Goal: Information Seeking & Learning: Learn about a topic

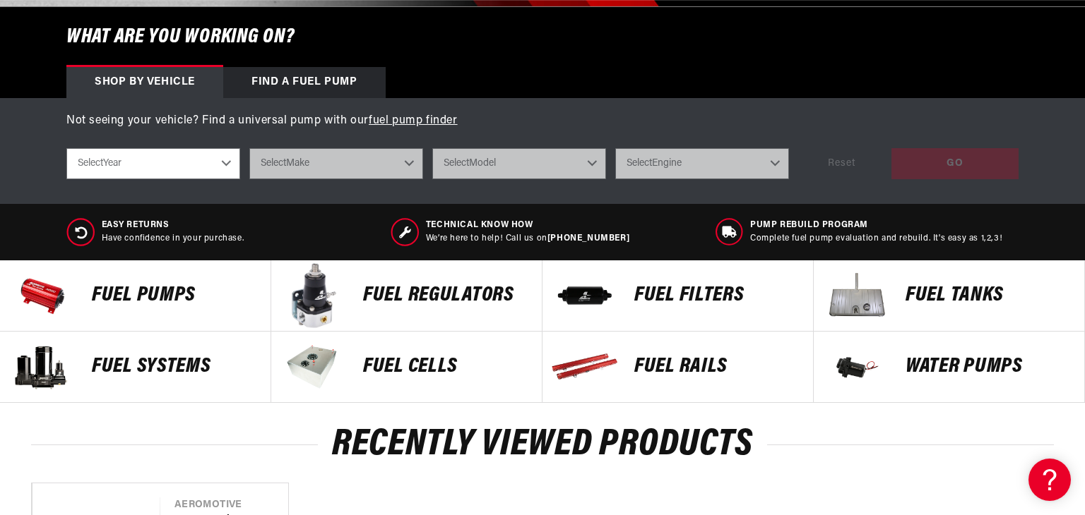
scroll to position [0, 559]
click at [179, 290] on p "Fuel Pumps" at bounding box center [174, 295] width 165 height 21
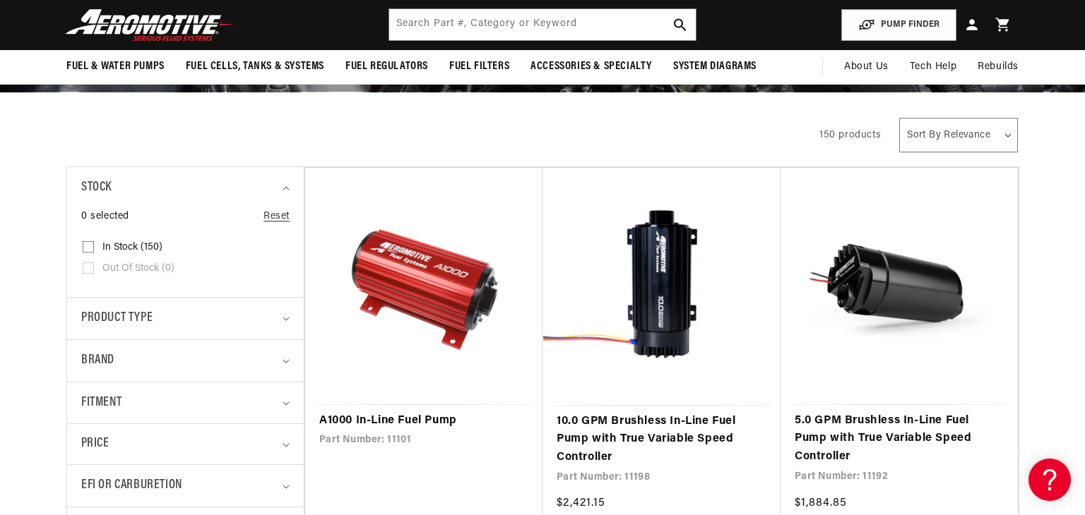
scroll to position [195, 0]
click at [383, 412] on link "A1000 In-Line Fuel Pump" at bounding box center [423, 421] width 209 height 18
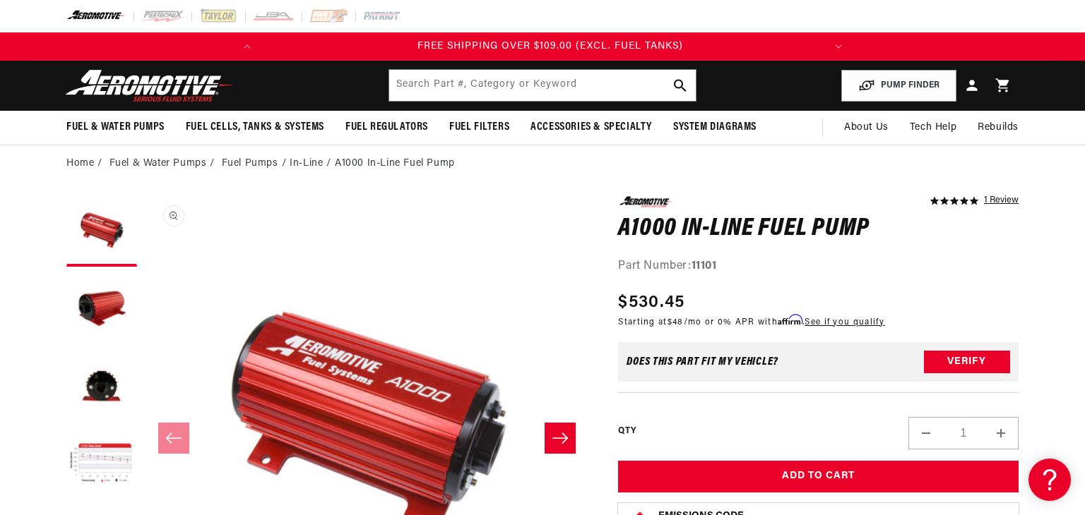
scroll to position [0, 559]
click at [93, 458] on button "Load image 4 in gallery view" at bounding box center [101, 464] width 71 height 71
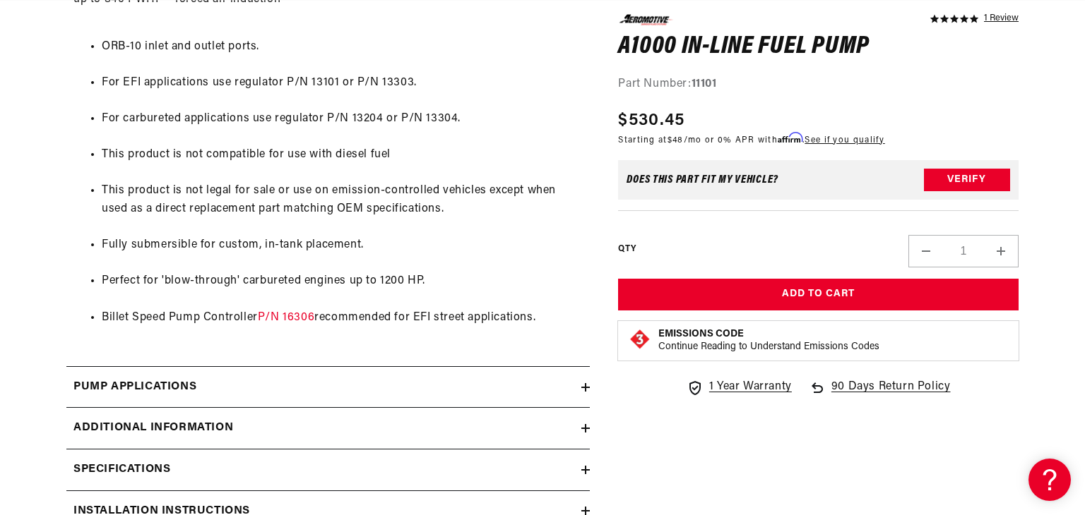
scroll to position [0, 0]
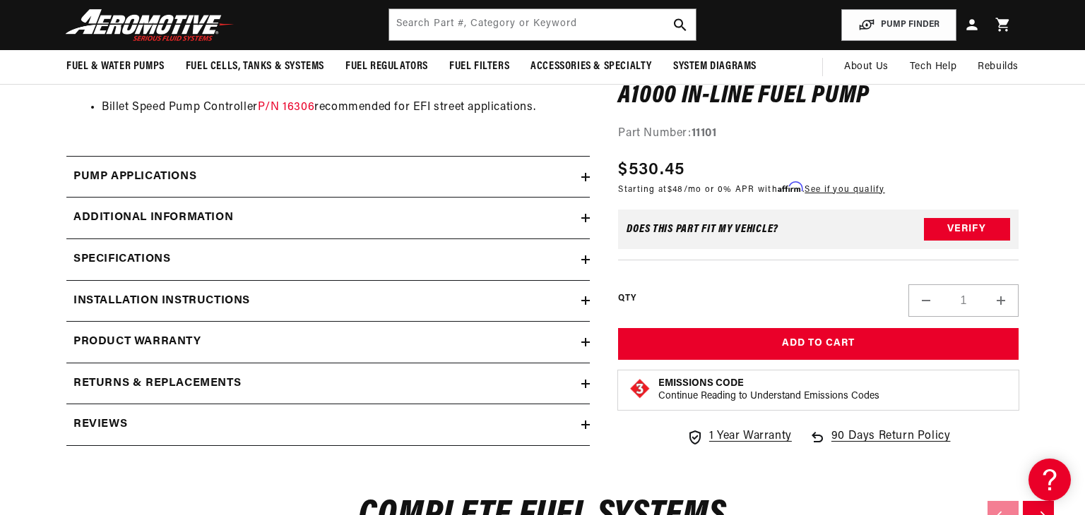
click at [154, 252] on h2 "Specifications" at bounding box center [121, 260] width 97 height 18
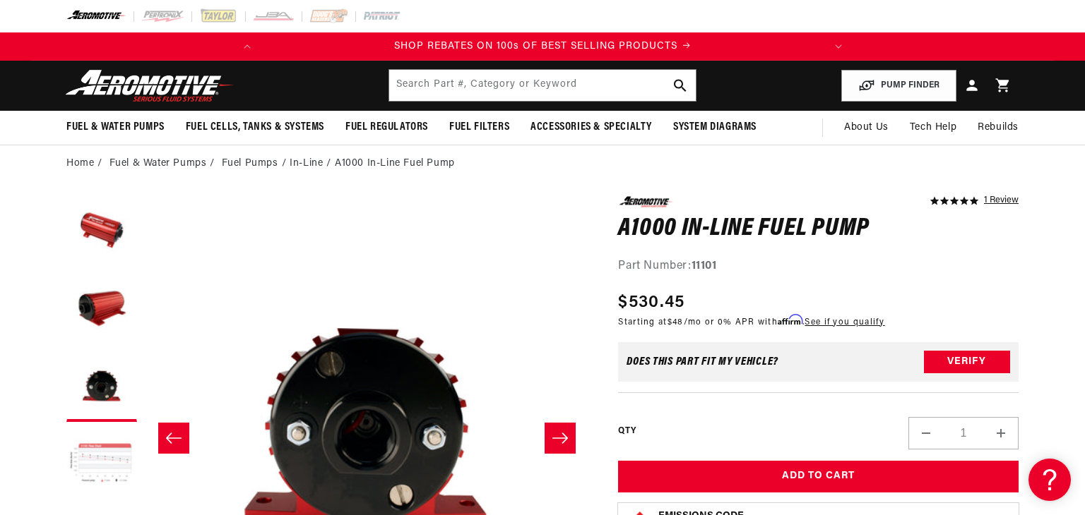
click at [113, 463] on button "Load image 4 in gallery view" at bounding box center [101, 464] width 71 height 71
click at [113, 465] on button "Load image 4 in gallery view" at bounding box center [101, 464] width 71 height 71
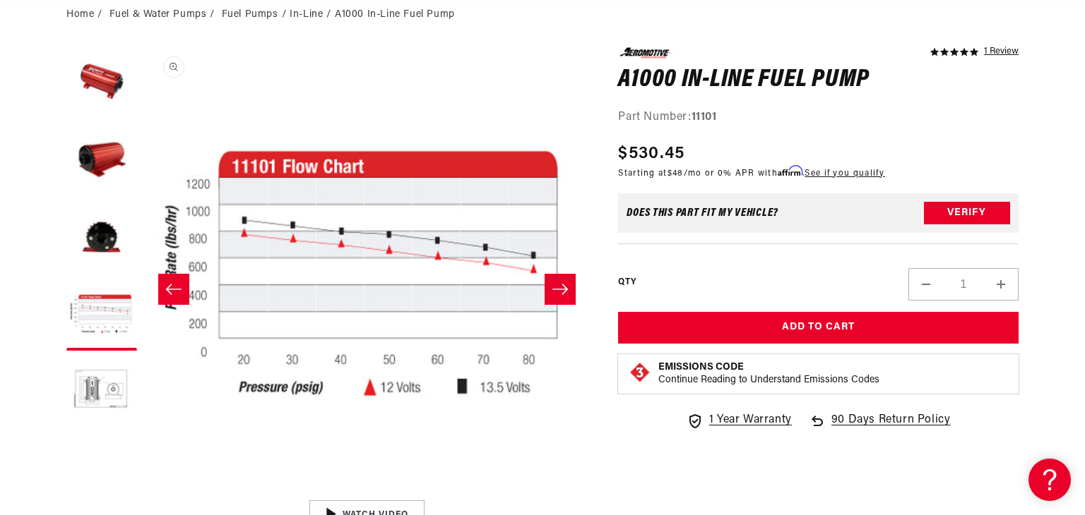
click at [144, 494] on button "Open media 4 in modal" at bounding box center [144, 494] width 0 height 0
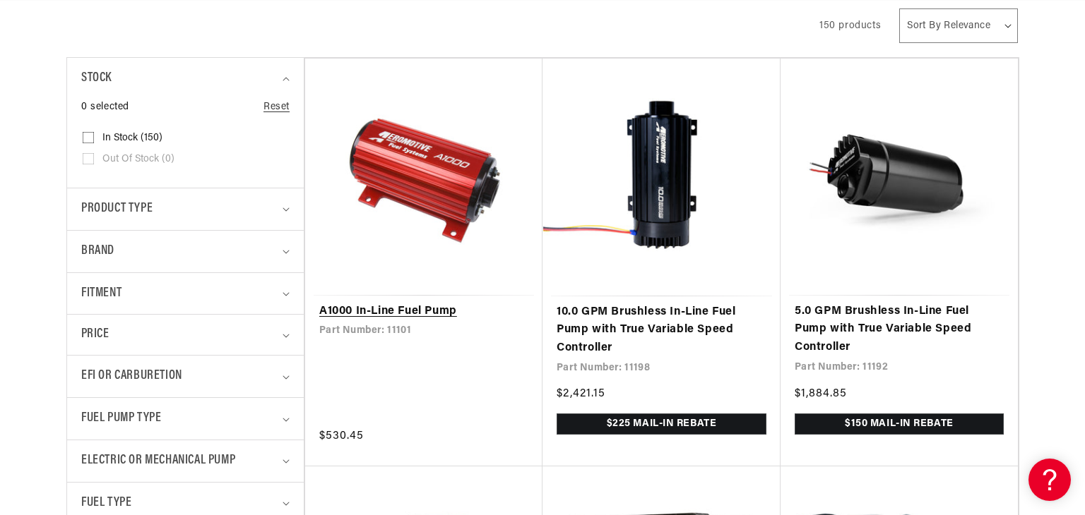
scroll to position [309, 0]
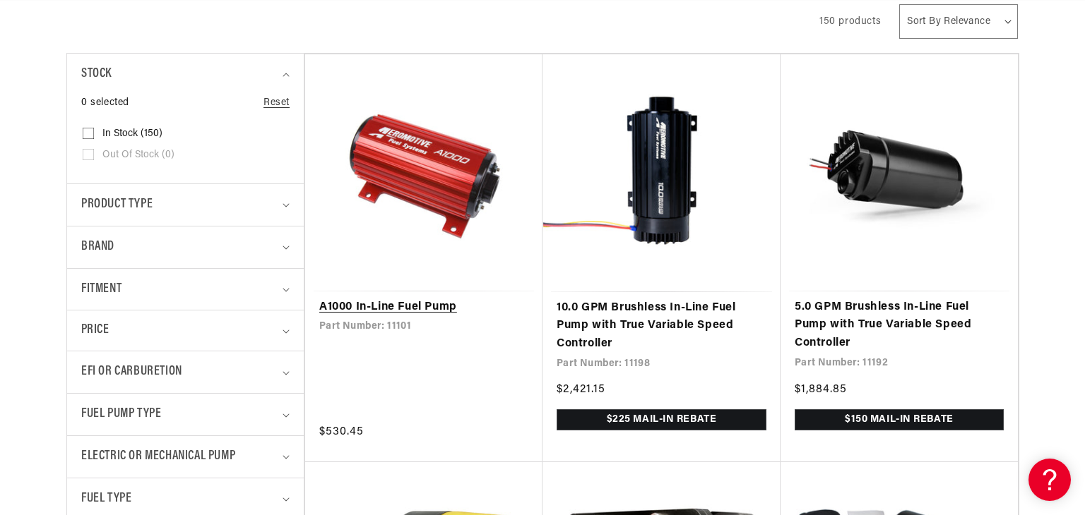
click at [398, 309] on link "A1000 In-Line Fuel Pump" at bounding box center [423, 308] width 209 height 18
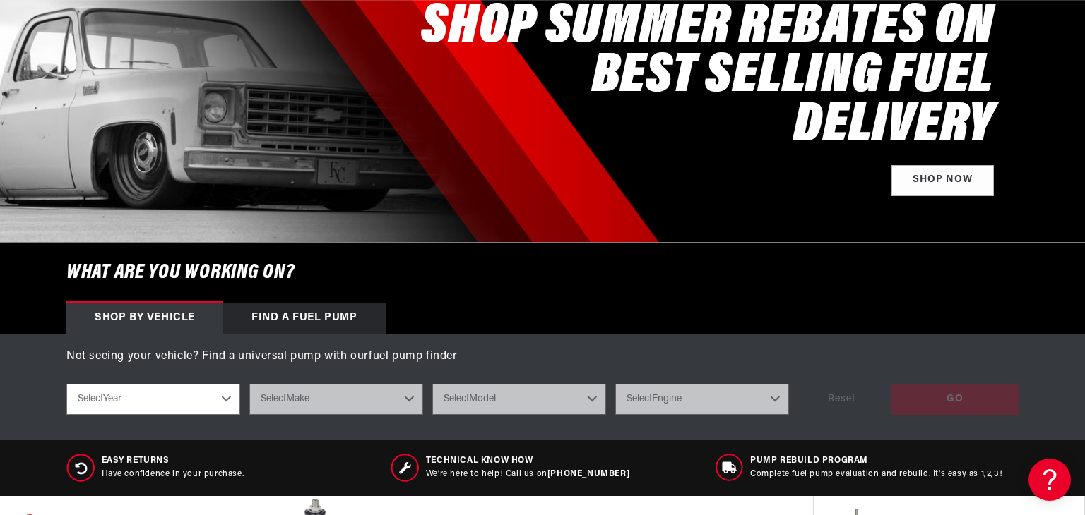
scroll to position [449, 0]
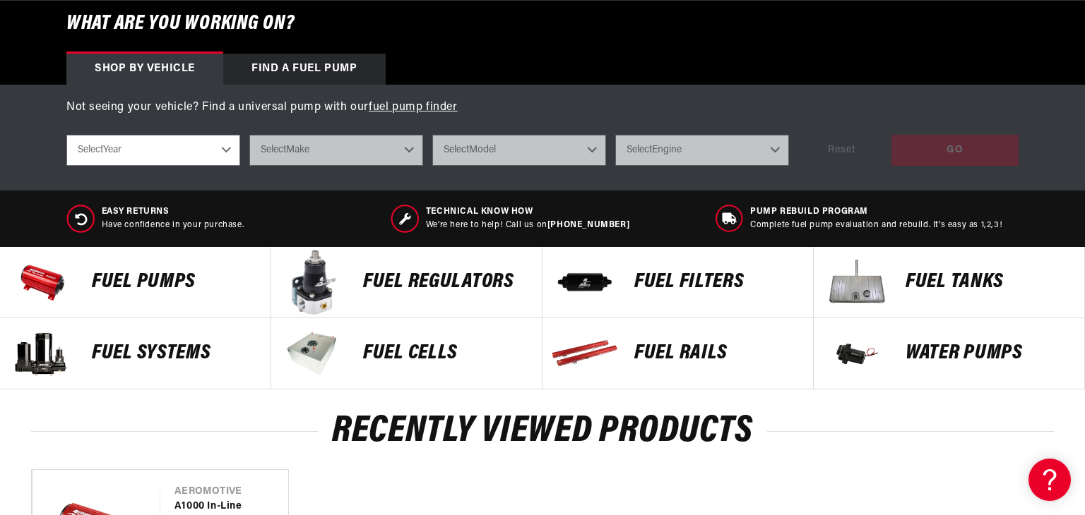
click at [153, 278] on p "Fuel Pumps" at bounding box center [174, 282] width 165 height 21
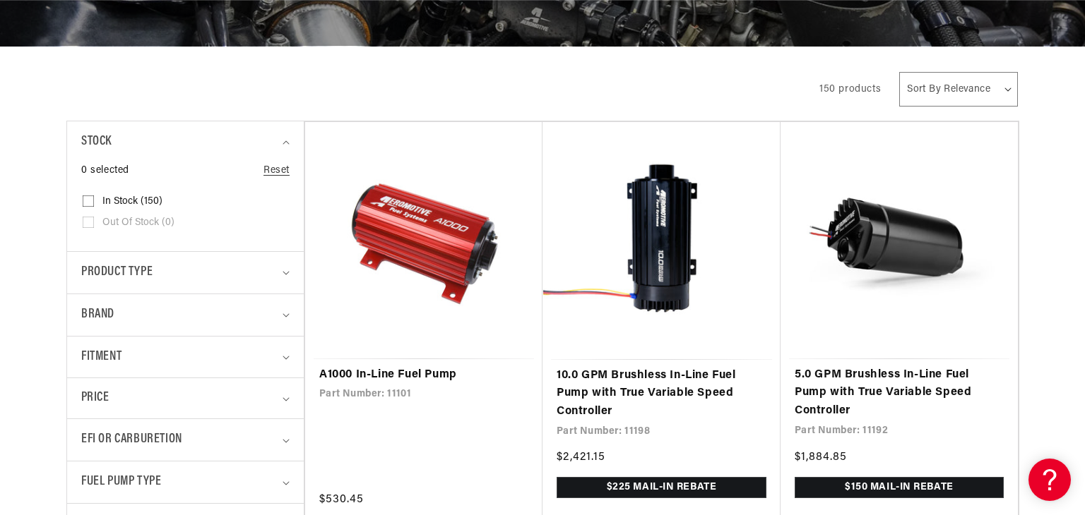
scroll to position [255, 0]
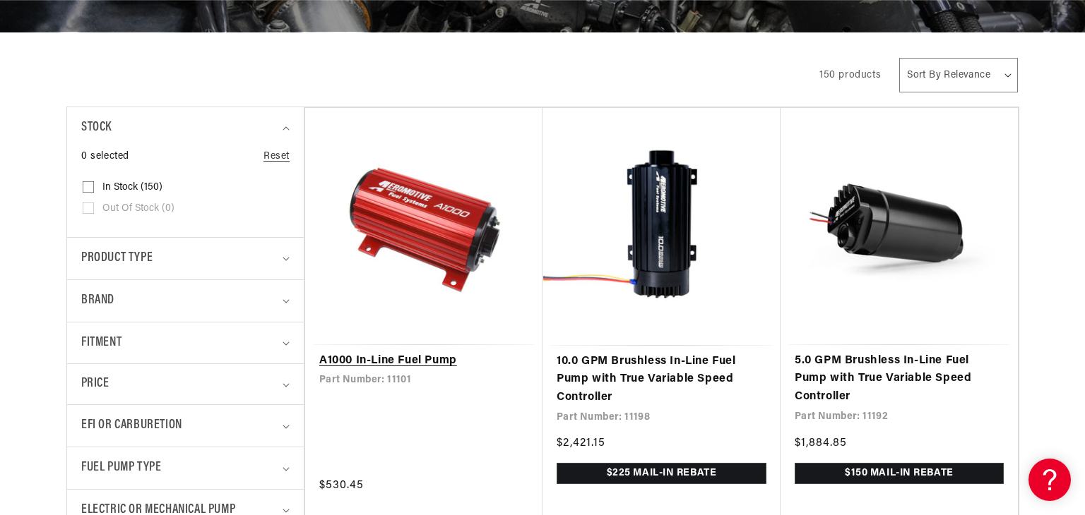
click at [364, 354] on link "A1000 In-Line Fuel Pump" at bounding box center [423, 361] width 209 height 18
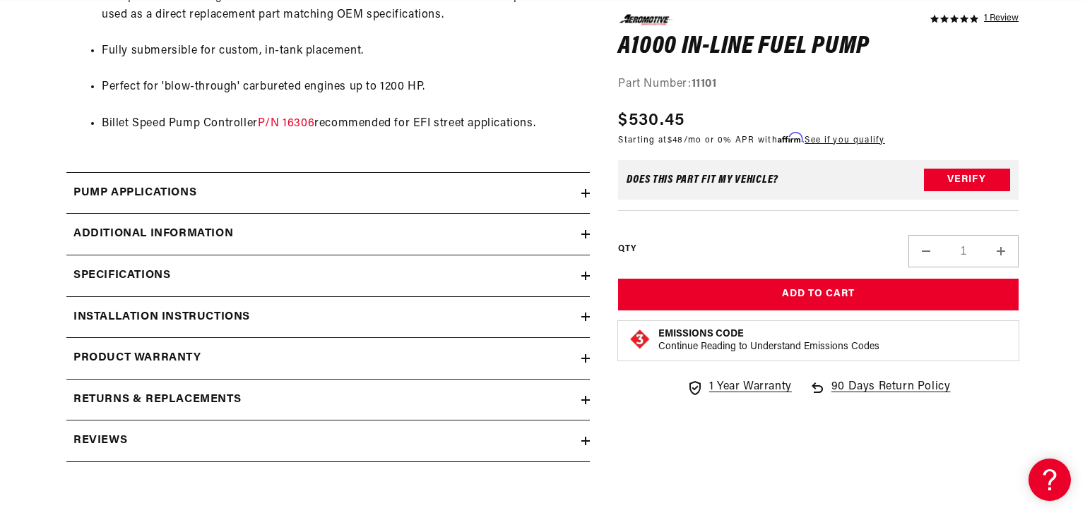
scroll to position [0, 559]
click at [177, 232] on h2 "Additional information" at bounding box center [153, 234] width 160 height 18
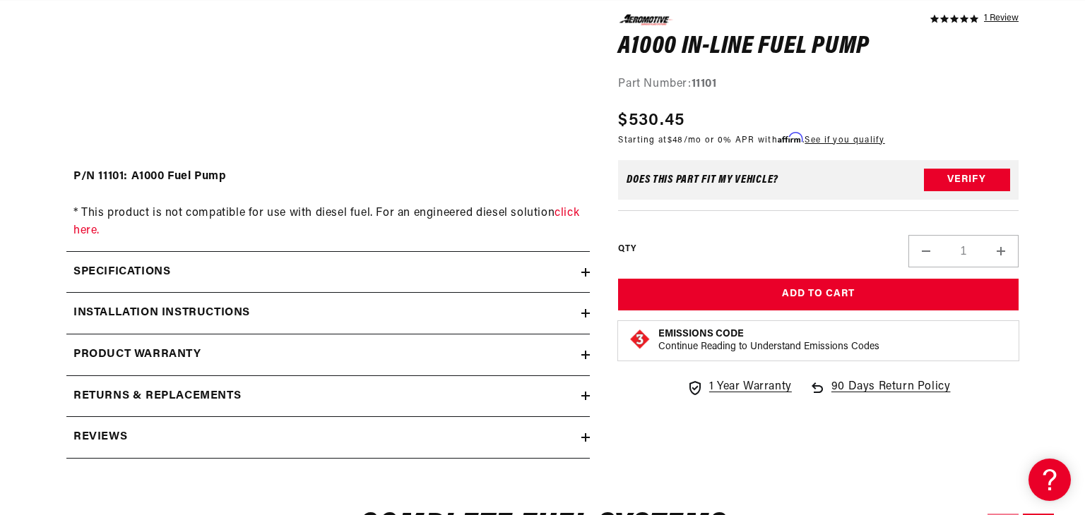
scroll to position [0, 0]
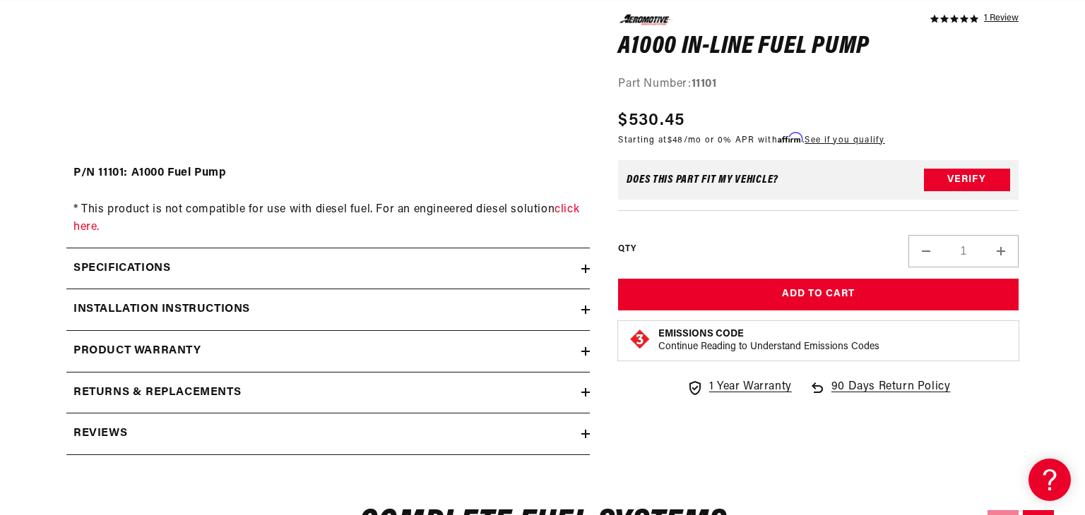
click at [161, 265] on h2 "Specifications" at bounding box center [121, 269] width 97 height 18
